Goal: Task Accomplishment & Management: Manage account settings

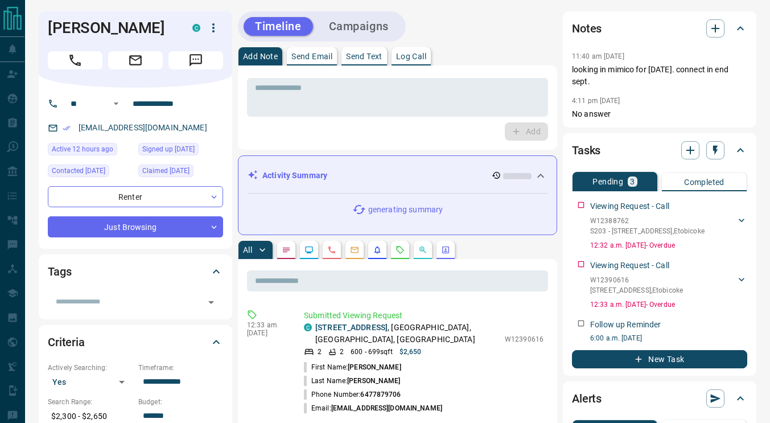
click at [332, 250] on icon "Calls" at bounding box center [331, 249] width 9 height 9
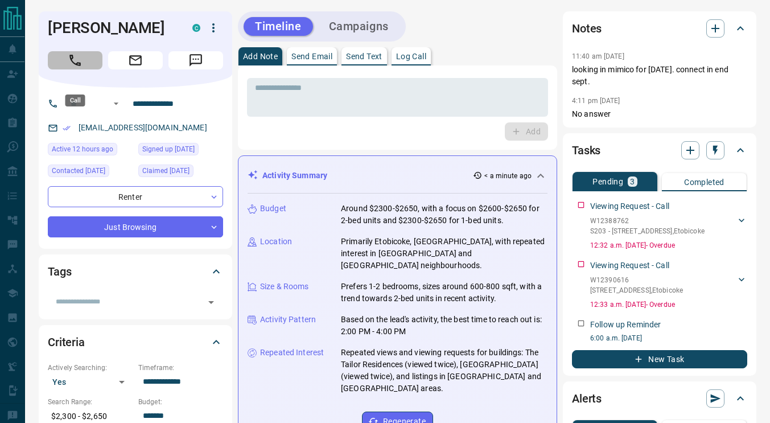
click at [90, 69] on button "Call" at bounding box center [75, 60] width 55 height 18
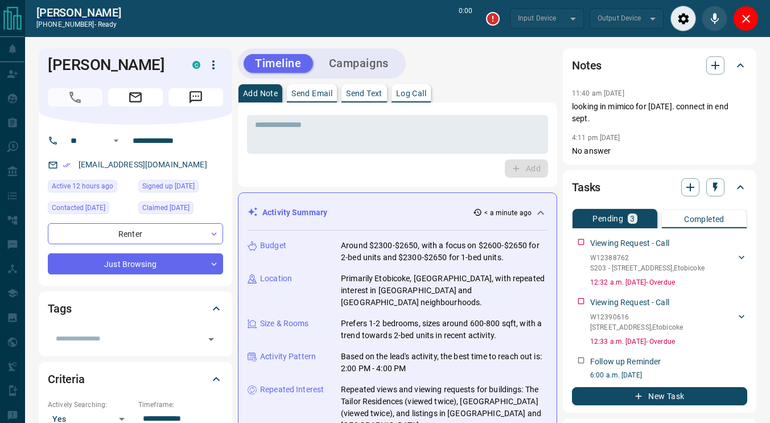
type input "*******"
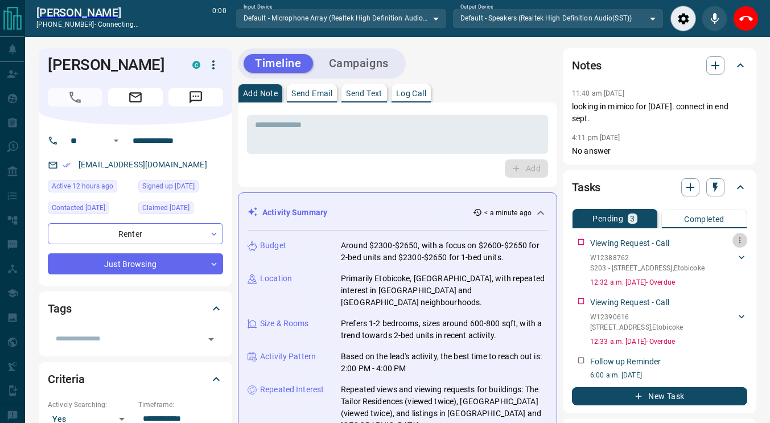
click at [741, 236] on icon "button" at bounding box center [739, 240] width 9 height 9
click at [737, 272] on li "Delete" at bounding box center [722, 278] width 50 height 17
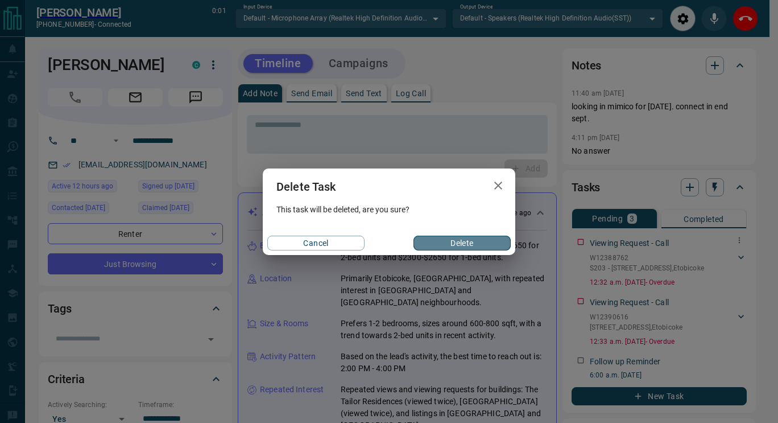
click at [442, 243] on button "Delete" at bounding box center [462, 243] width 97 height 15
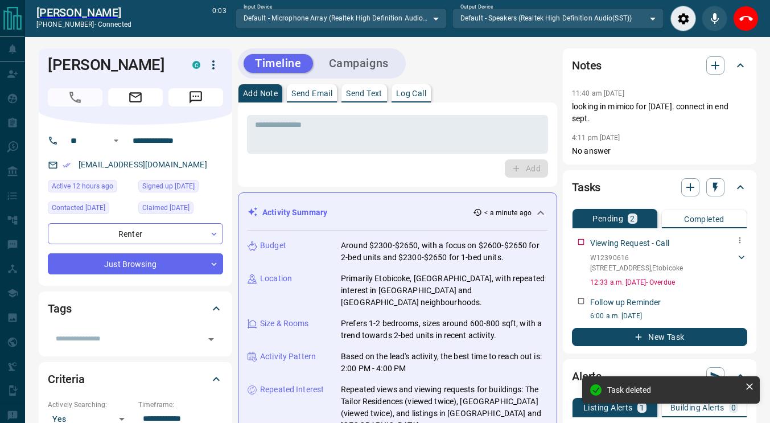
click at [739, 238] on icon "button" at bounding box center [739, 240] width 9 height 9
click at [737, 279] on li "Delete" at bounding box center [722, 278] width 50 height 17
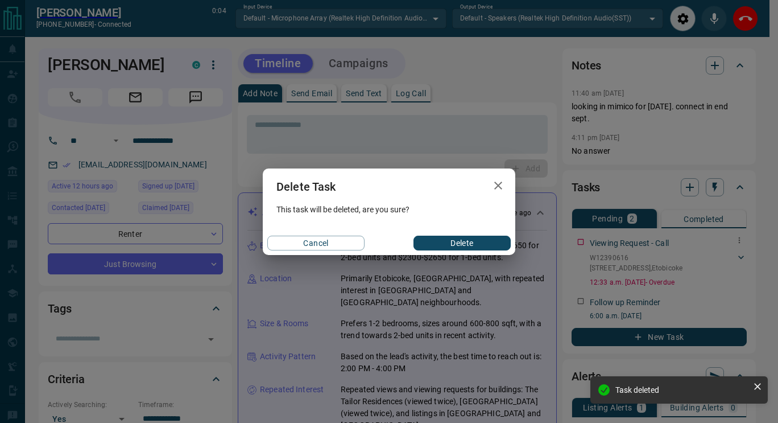
click at [478, 238] on button "Delete" at bounding box center [462, 243] width 97 height 15
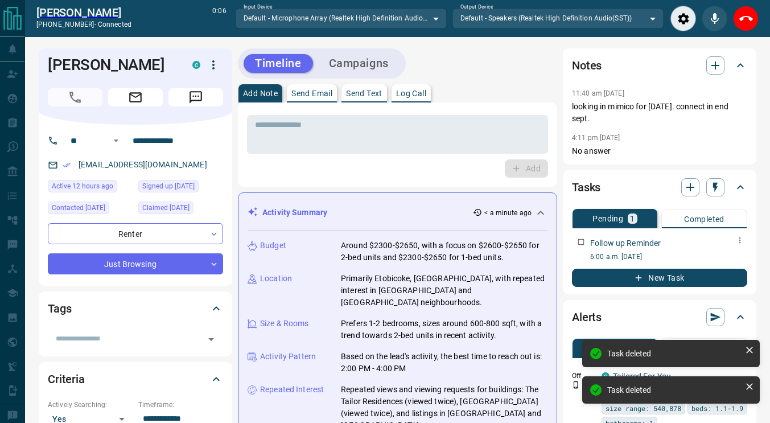
click at [740, 241] on icon "button" at bounding box center [739, 240] width 9 height 9
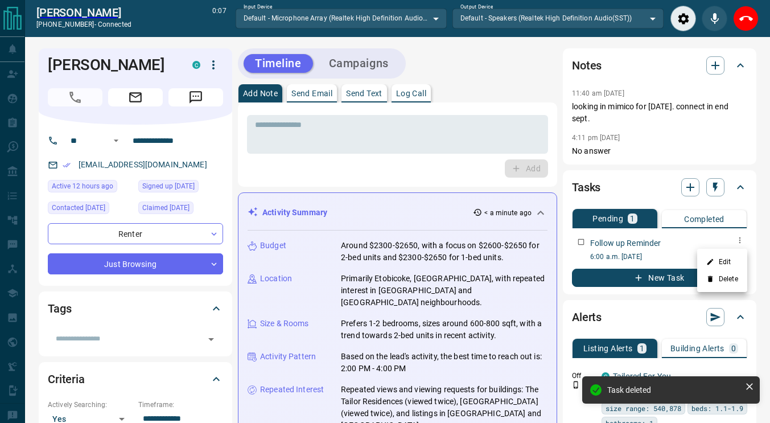
click at [730, 274] on li "Delete" at bounding box center [722, 278] width 50 height 17
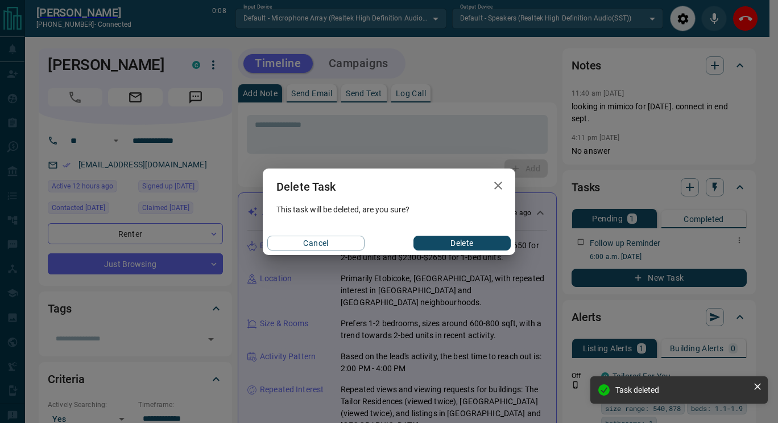
click at [477, 243] on button "Delete" at bounding box center [462, 243] width 97 height 15
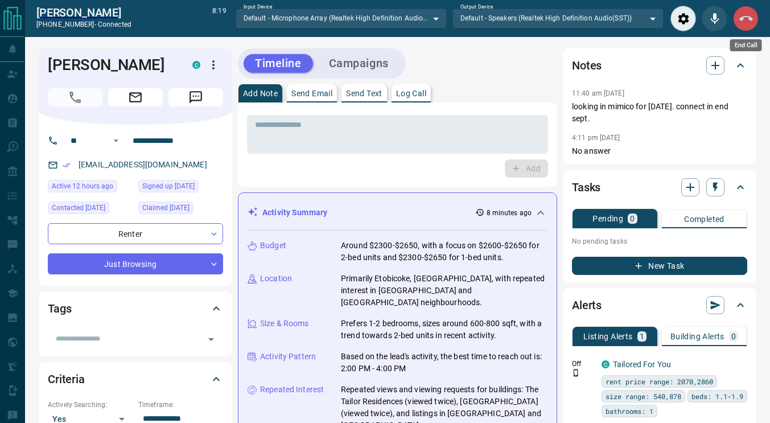
click at [742, 24] on icon "End Call" at bounding box center [746, 19] width 14 height 14
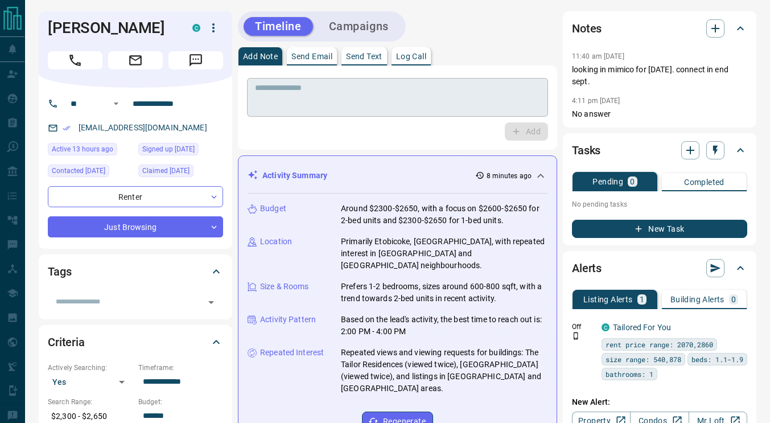
click at [421, 85] on textarea at bounding box center [397, 97] width 285 height 29
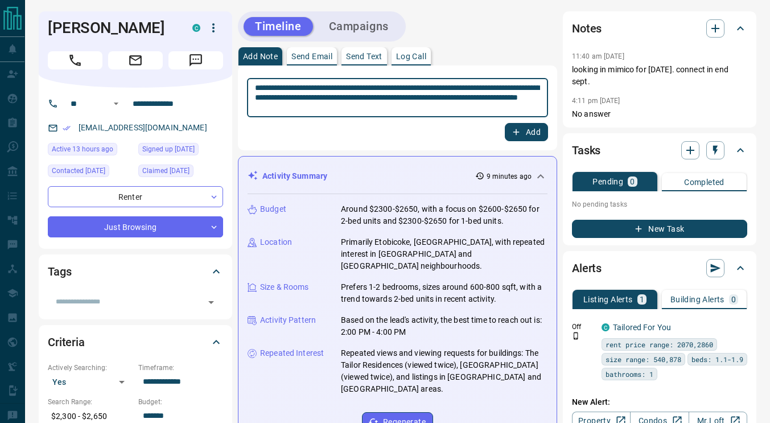
click at [279, 109] on textarea "**********" at bounding box center [397, 98] width 285 height 30
click at [408, 103] on textarea "**********" at bounding box center [397, 98] width 285 height 30
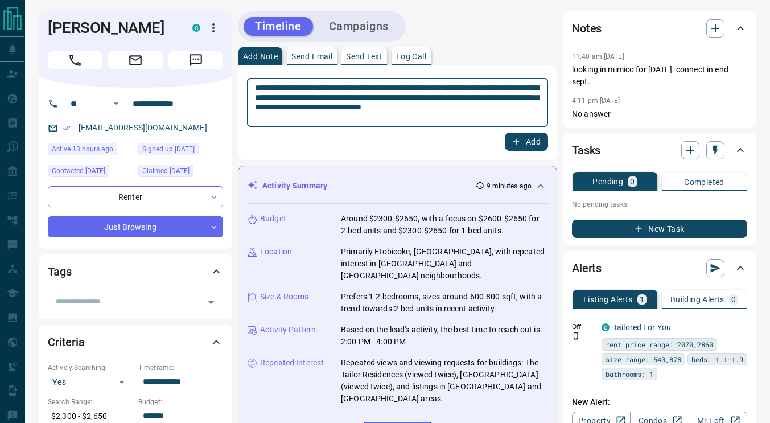
type textarea "**********"
click at [540, 145] on button "Add" at bounding box center [526, 142] width 43 height 18
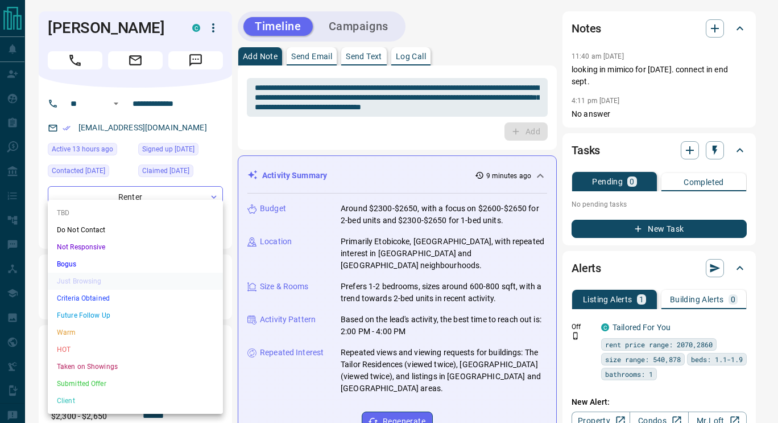
click at [93, 353] on li "HOT" at bounding box center [135, 349] width 175 height 17
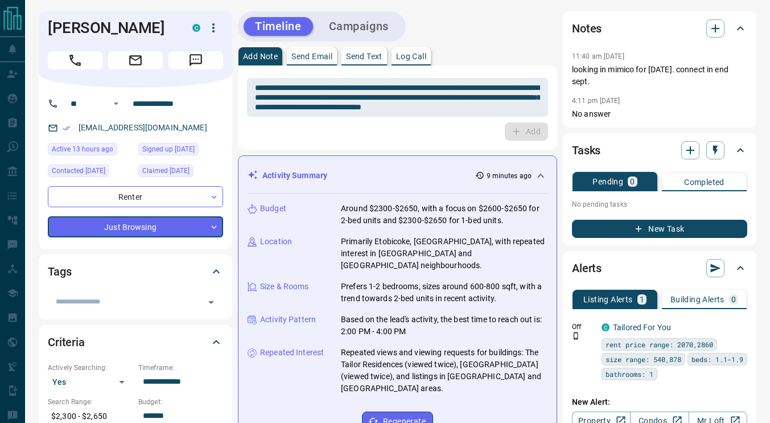
click at [652, 223] on button "New Task" at bounding box center [659, 229] width 175 height 18
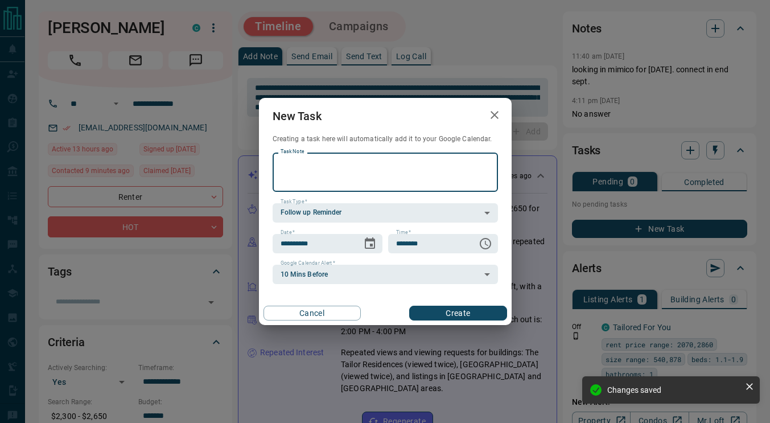
type input "*"
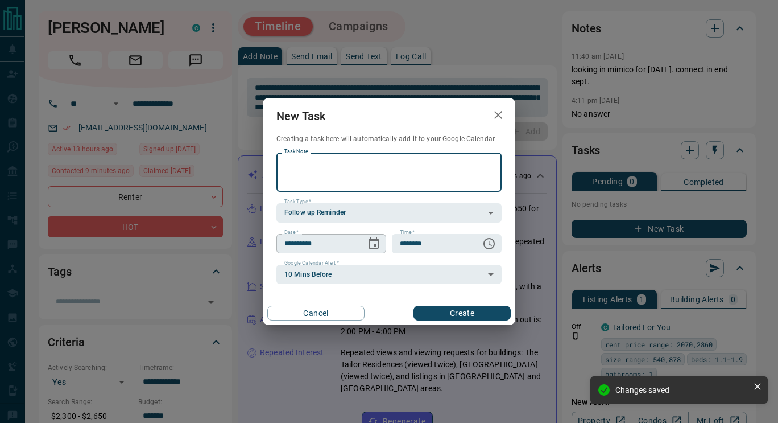
click at [369, 245] on icon "Choose date, selected date is Sep 16, 2025" at bounding box center [374, 242] width 10 height 11
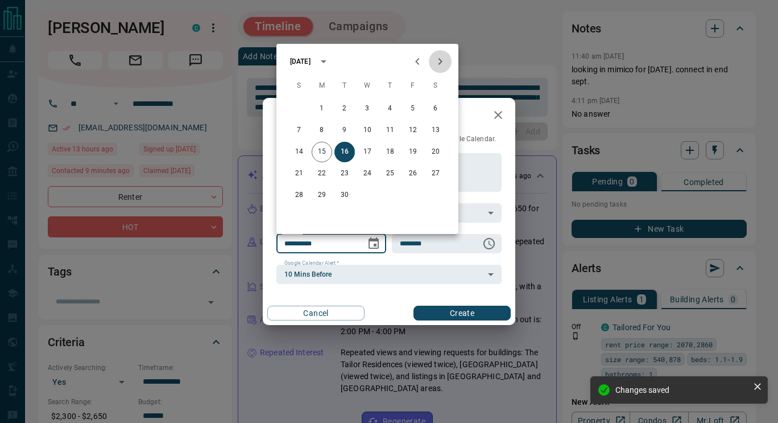
click at [440, 59] on icon "Next month" at bounding box center [440, 62] width 14 height 14
click at [315, 174] on button "20" at bounding box center [322, 173] width 20 height 20
type input "**********"
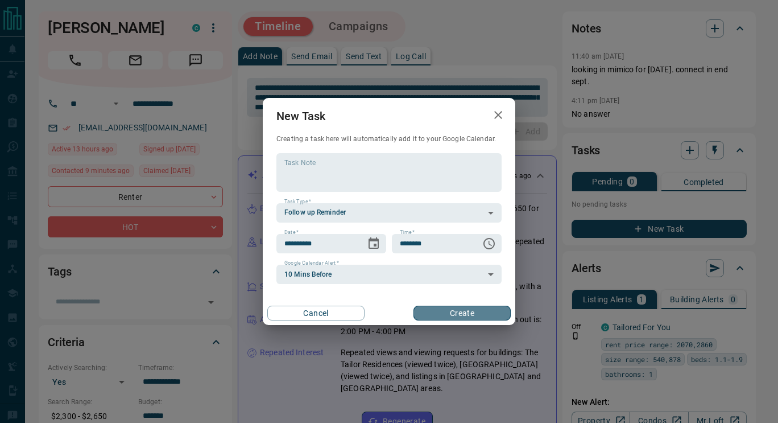
click at [445, 319] on button "Create" at bounding box center [462, 312] width 97 height 15
